Goal: Check status: Check status

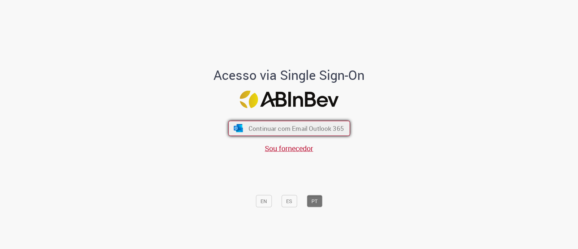
click at [326, 131] on span "Continuar com Email Outlook 365" at bounding box center [295, 128] width 95 height 8
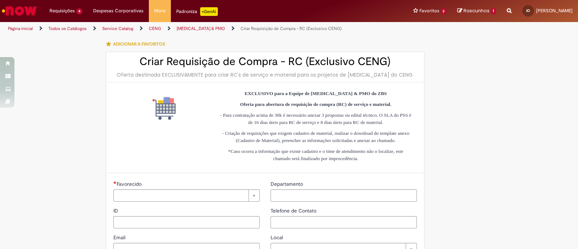
type input "**********"
type input "*******"
type input "**********"
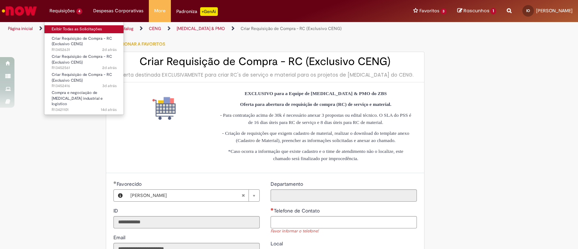
click at [82, 29] on link "Exibir Todas as Solicitações" at bounding box center [83, 29] width 79 height 8
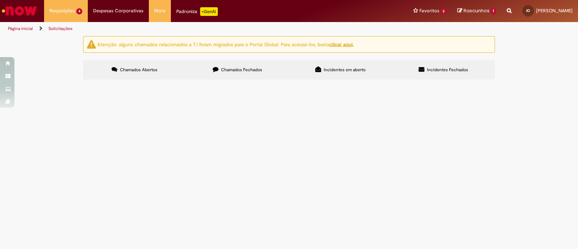
scroll to position [10, 0]
click at [221, 67] on span "Chamados Fechados" at bounding box center [241, 70] width 41 height 6
click at [0, 0] on span "Táxi para participação do workshop de projetos no ZBS." at bounding box center [0, 0] width 0 height 0
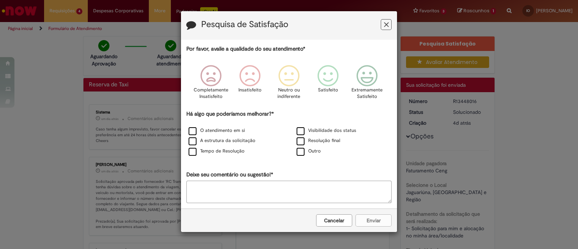
click at [389, 24] on button "Feedback" at bounding box center [386, 24] width 11 height 11
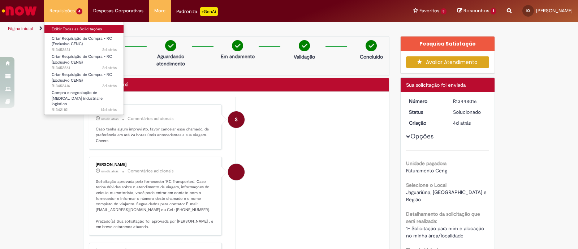
click at [84, 26] on link "Exibir Todas as Solicitações" at bounding box center [83, 29] width 79 height 8
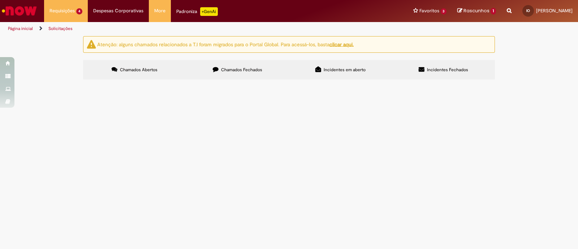
click at [527, 82] on div "Atenção: alguns chamados relacionados a T.I foram migrados para o Portal Global…" at bounding box center [289, 58] width 578 height 45
click at [0, 0] on span "Compra e negociação de [MEDICAL_DATA] industrial e logístico" at bounding box center [0, 0] width 0 height 0
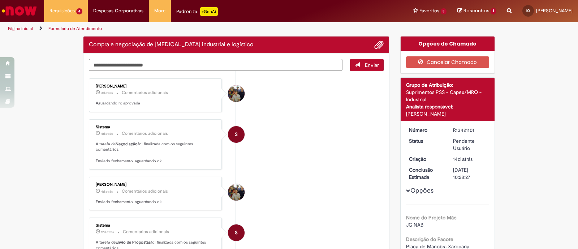
click at [261, 61] on textarea "Digite sua mensagem aqui..." at bounding box center [215, 65] width 253 height 12
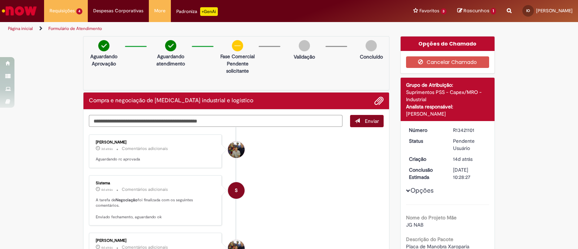
type textarea "**********"
click at [378, 126] on button "Enviar" at bounding box center [367, 121] width 34 height 12
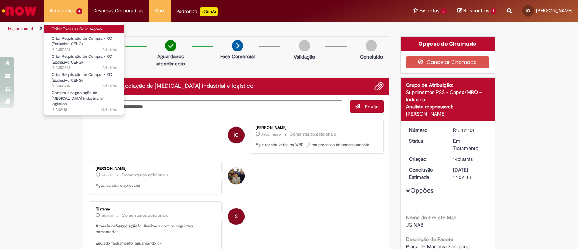
click at [85, 26] on link "Exibir Todas as Solicitações" at bounding box center [83, 29] width 79 height 8
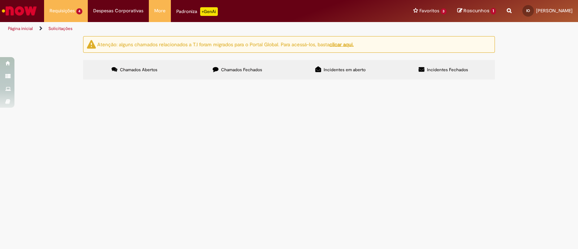
click at [245, 68] on span "Chamados Fechados" at bounding box center [241, 70] width 41 height 6
click at [0, 0] on span "Táxi para participação do workshop de projetos no ZBS." at bounding box center [0, 0] width 0 height 0
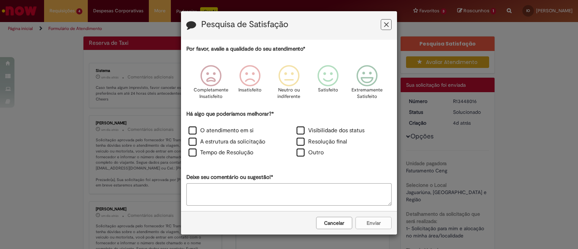
click at [389, 23] on button "Feedback" at bounding box center [386, 24] width 11 height 11
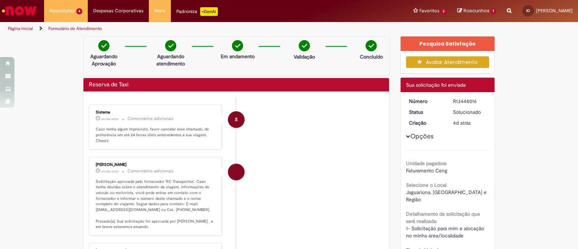
drag, startPoint x: 450, startPoint y: 102, endPoint x: 476, endPoint y: 102, distance: 26.0
click at [476, 102] on div "R13448016" at bounding box center [470, 100] width 34 height 7
copy div "R13448016"
drag, startPoint x: 334, startPoint y: 169, endPoint x: 317, endPoint y: 129, distance: 43.5
click at [334, 169] on li "[PERSON_NAME] um dia atrás um dia atrás Comentários adicionais Solicitação apro…" at bounding box center [236, 196] width 295 height 79
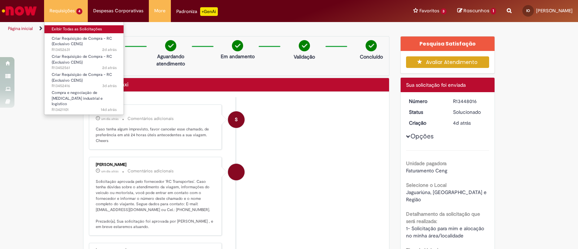
click at [84, 29] on link "Exibir Todas as Solicitações" at bounding box center [83, 29] width 79 height 8
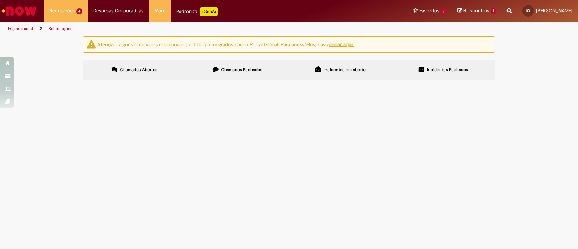
click at [532, 82] on div "Atenção: alguns chamados relacionados a T.I foram migrados para o Portal Global…" at bounding box center [289, 58] width 578 height 45
click at [519, 82] on div "Atenção: alguns chamados relacionados a T.I foram migrados para o Portal Global…" at bounding box center [289, 58] width 578 height 45
